Goal: Task Accomplishment & Management: Manage account settings

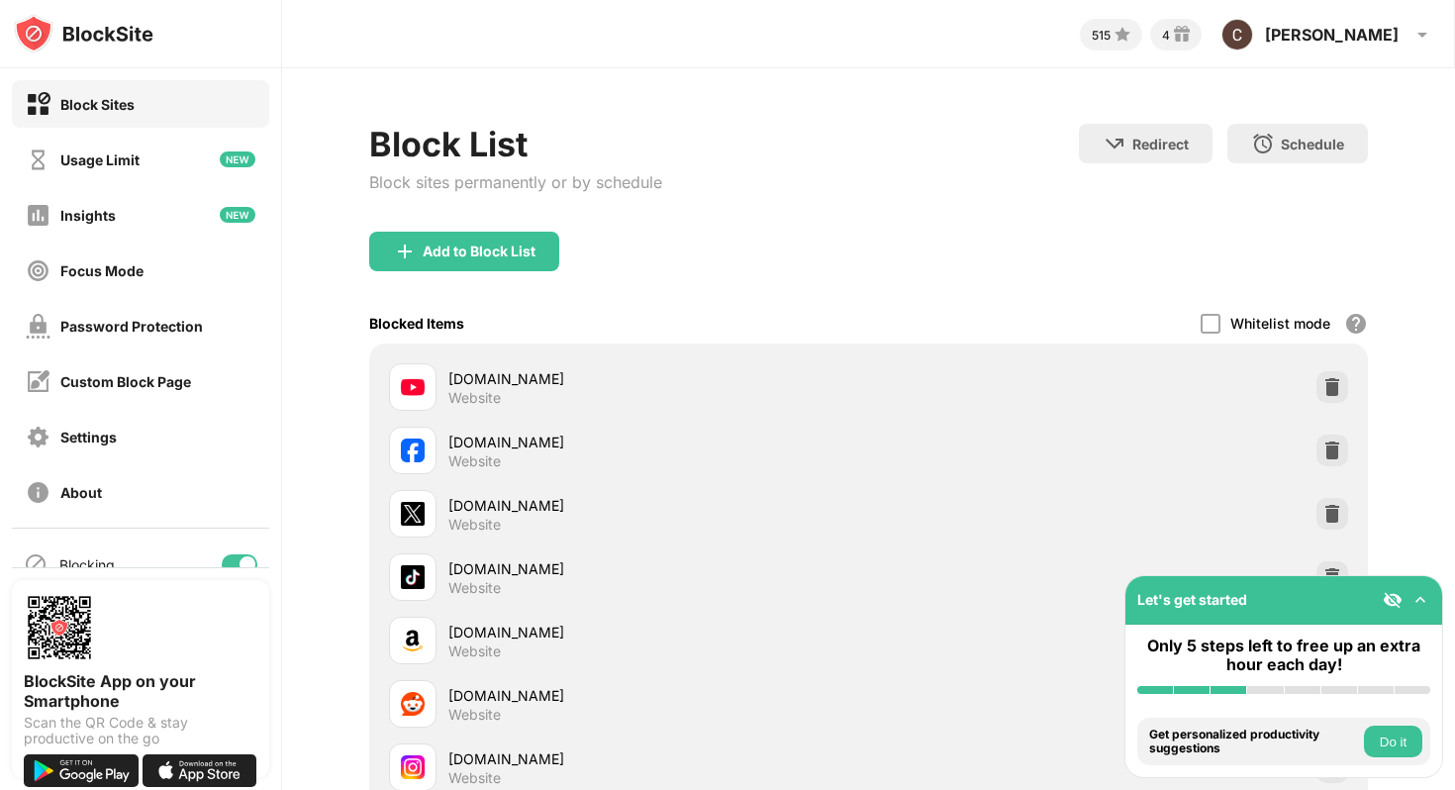
click at [241, 559] on div at bounding box center [247, 564] width 16 height 16
